Goal: Information Seeking & Learning: Find specific fact

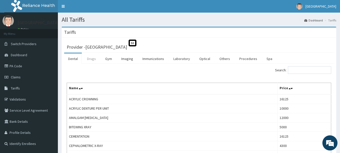
click at [89, 61] on link "Drugs" at bounding box center [91, 58] width 17 height 11
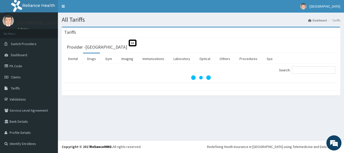
click at [297, 58] on ul "Dental Drugs Gym Imaging Immunizations Laboratory Optical Others Procedures Spa" at bounding box center [200, 58] width 273 height 11
click at [302, 67] on input "Search:" at bounding box center [313, 70] width 43 height 8
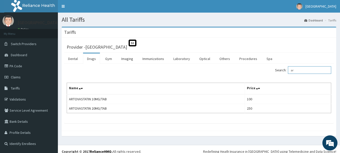
type input "a"
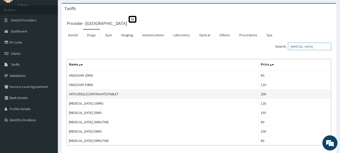
scroll to position [25, 0]
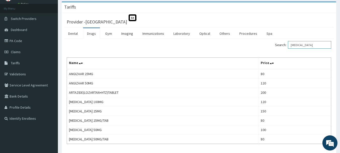
type input "[MEDICAL_DATA]"
click at [249, 34] on link "Procedures" at bounding box center [248, 33] width 26 height 11
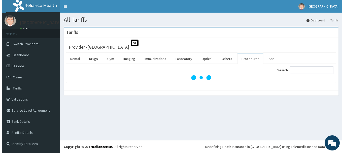
scroll to position [0, 0]
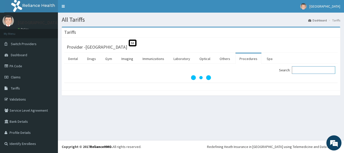
click at [313, 70] on input "Search:" at bounding box center [313, 70] width 43 height 8
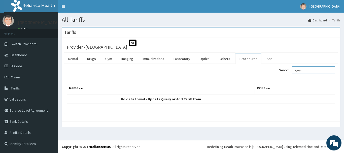
click at [313, 70] on input "e/u/cr" at bounding box center [313, 70] width 43 height 8
type input "electrolyte"
click at [187, 58] on link "Laboratory" at bounding box center [181, 58] width 25 height 11
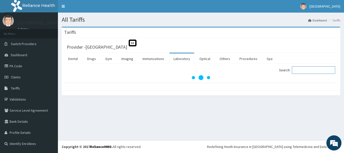
click at [309, 71] on input "Search:" at bounding box center [313, 70] width 43 height 8
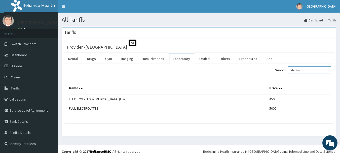
click at [299, 71] on input "electrol" at bounding box center [309, 70] width 43 height 8
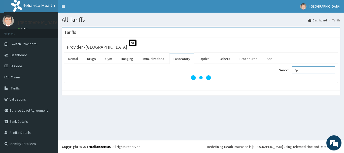
type input "flp"
